Goal: Find specific page/section: Find specific page/section

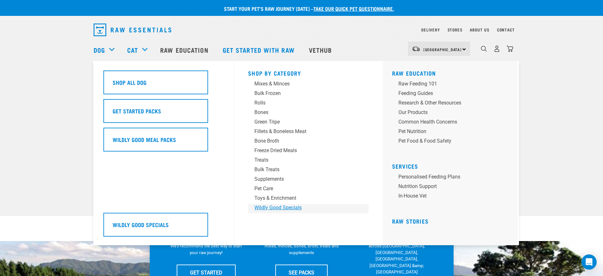
click at [289, 209] on div "Wildly Good Specials" at bounding box center [304, 208] width 99 height 8
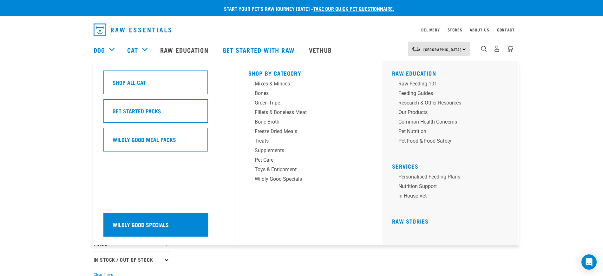
click at [141, 224] on h5 "Wildly Good Specials" at bounding box center [141, 224] width 56 height 8
